Goal: Information Seeking & Learning: Learn about a topic

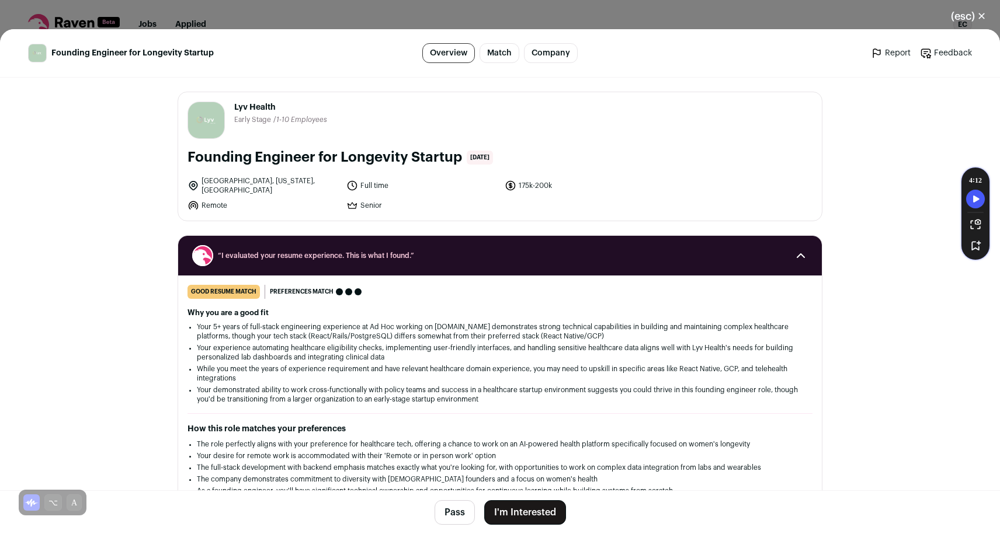
drag, startPoint x: 231, startPoint y: 106, endPoint x: 325, endPoint y: 103, distance: 93.5
click at [325, 103] on header "Lyv Health [DOMAIN_NAME] Public / Private Private Valuation Unknown Company siz…" at bounding box center [499, 120] width 625 height 37
click at [40, 49] on img "Close modal via background" at bounding box center [38, 53] width 18 height 18
click at [981, 19] on button "(esc) ✕" at bounding box center [968, 17] width 63 height 26
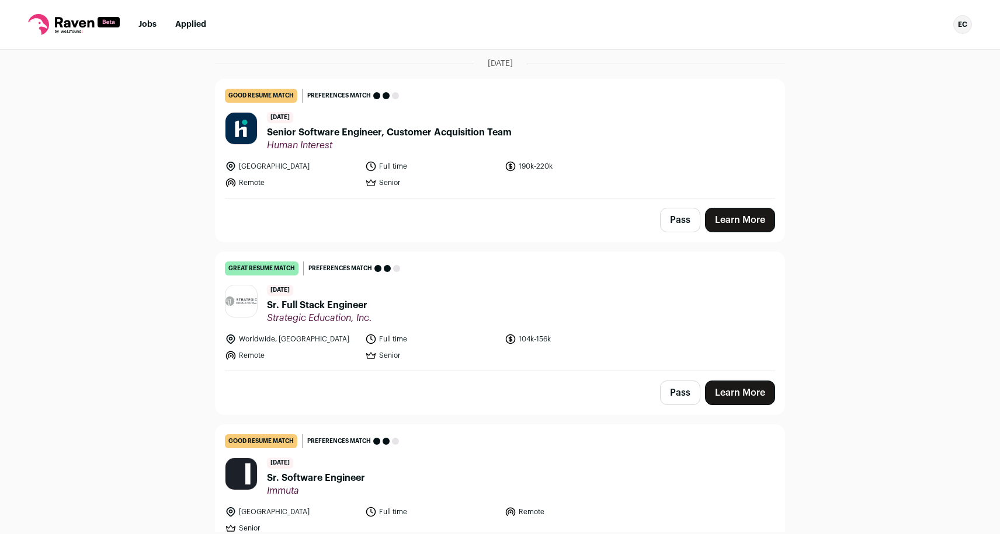
scroll to position [92, 0]
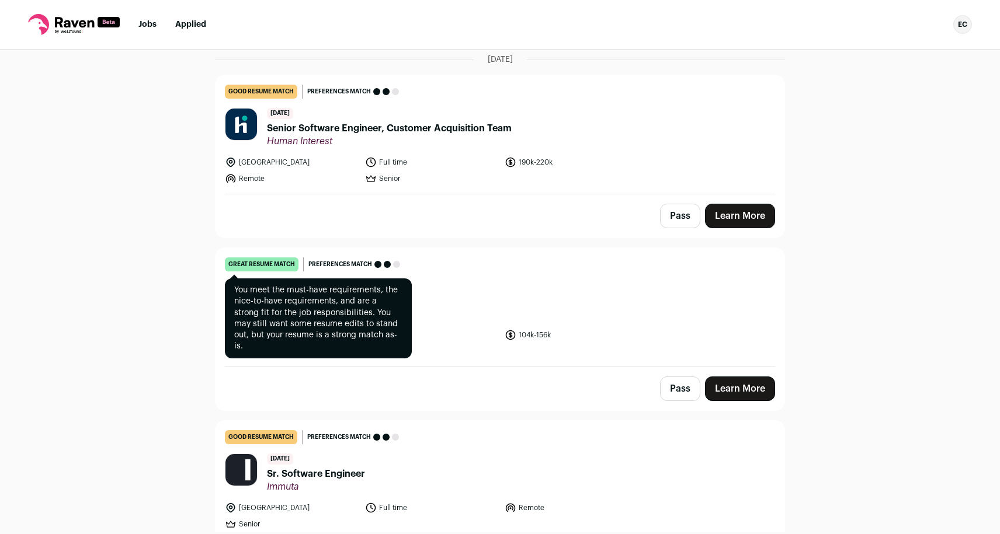
click at [262, 268] on div "great resume match" at bounding box center [262, 265] width 74 height 14
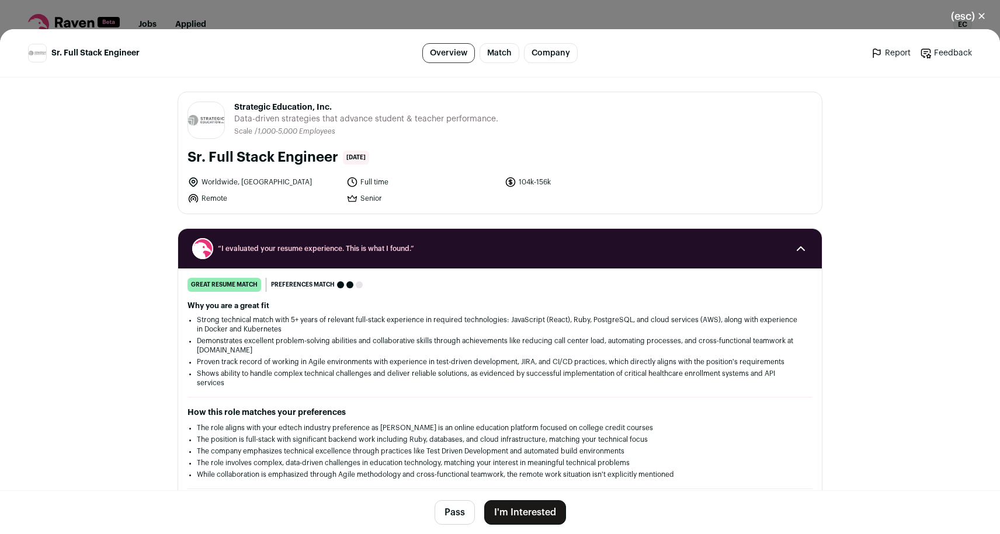
click at [980, 20] on button "(esc) ✕" at bounding box center [968, 17] width 63 height 26
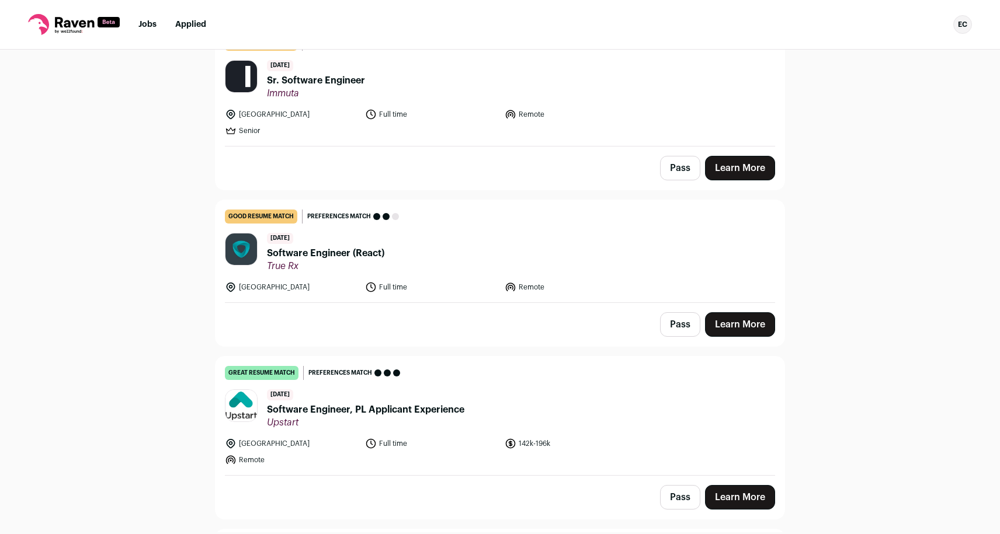
scroll to position [488, 0]
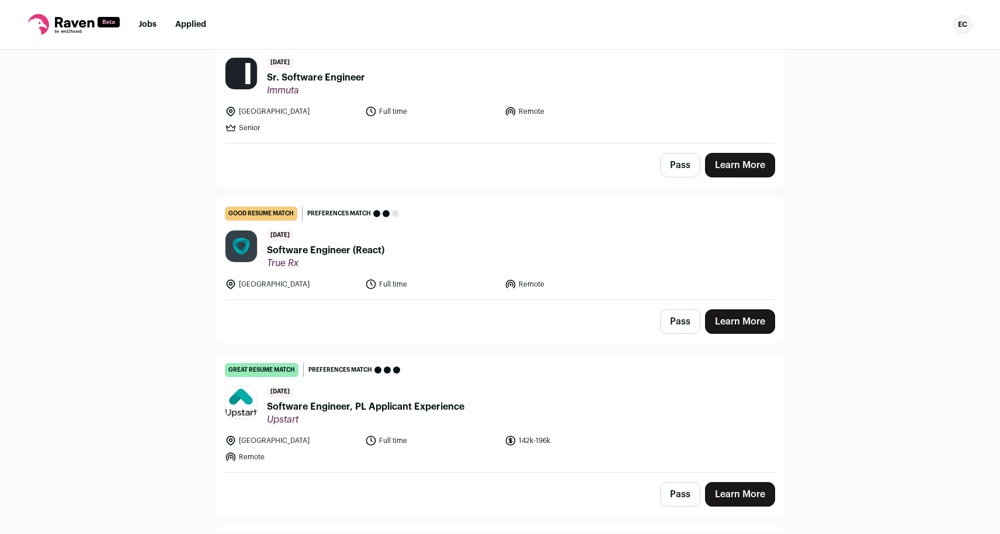
click at [356, 406] on span "Software Engineer, PL Applicant Experience" at bounding box center [365, 407] width 197 height 14
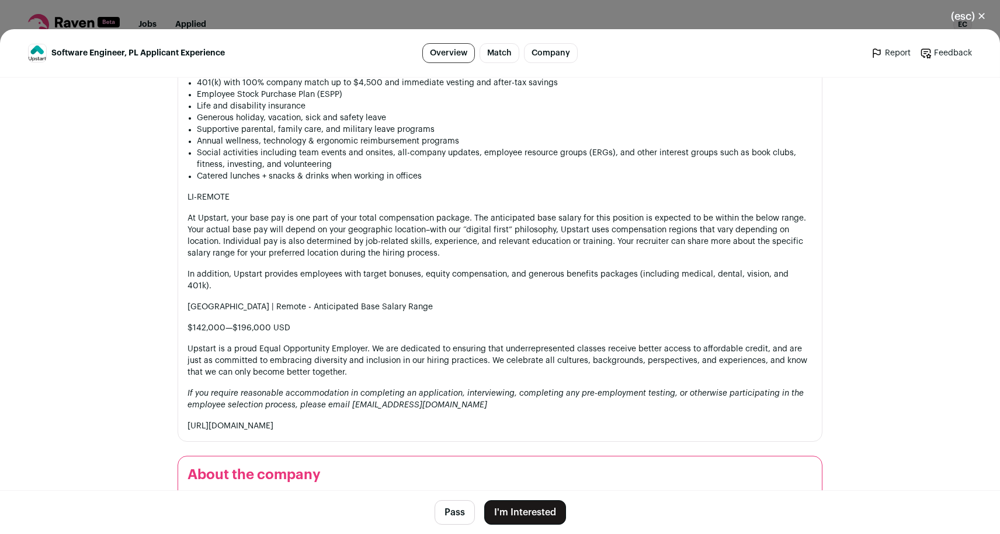
scroll to position [1279, 0]
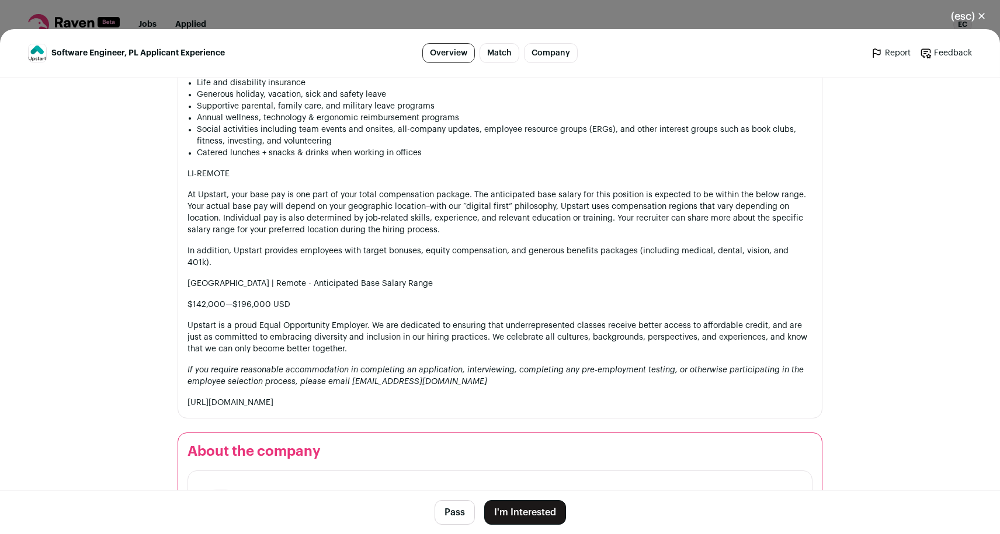
click at [11, 16] on div "(esc) ✕ Software Engineer, PL Applicant Experience Overview Match Company Repor…" at bounding box center [500, 267] width 1000 height 534
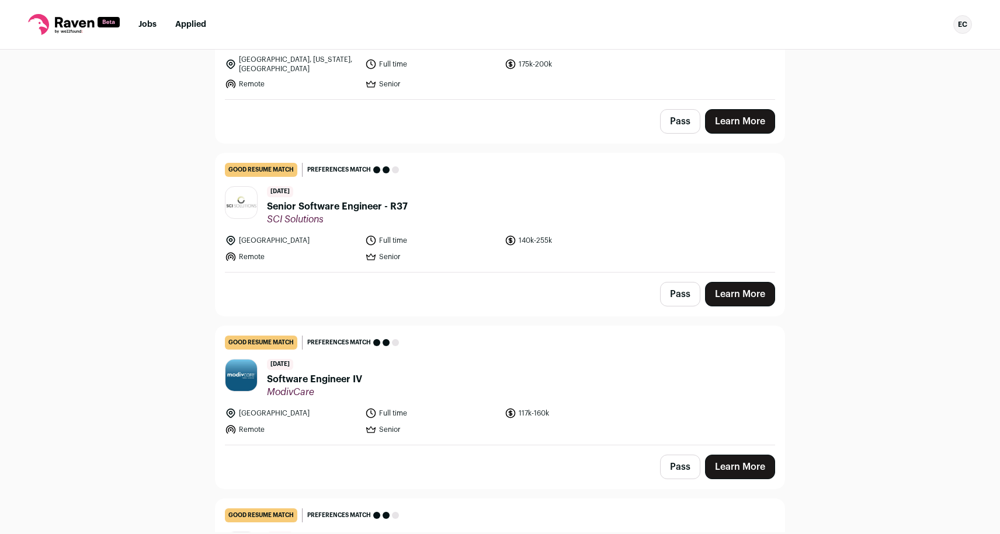
scroll to position [1226, 0]
